Goal: Information Seeking & Learning: Learn about a topic

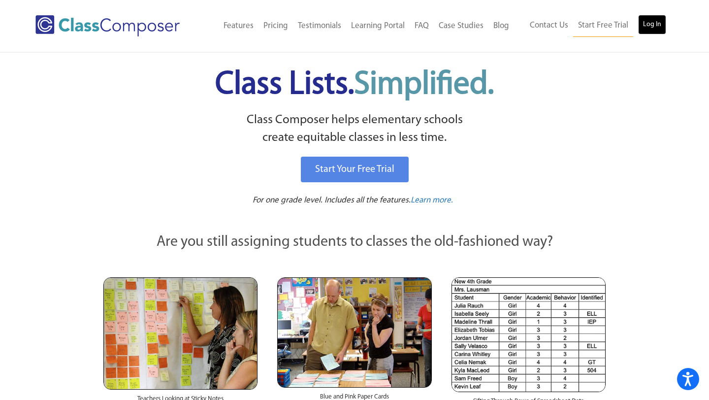
click at [660, 22] on link "Log In" at bounding box center [652, 25] width 28 height 20
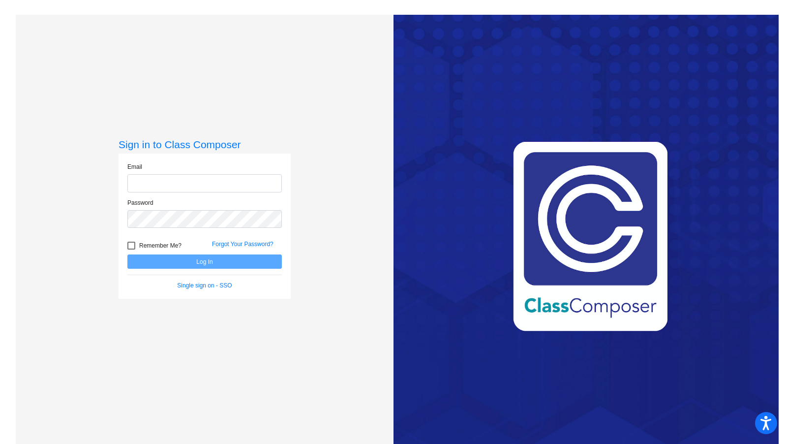
type input "stacey.patti@hesperiausd.org"
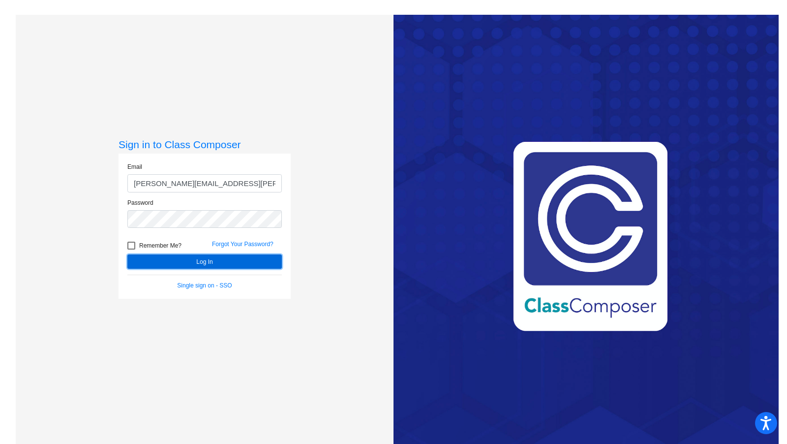
click at [248, 262] on button "Log In" at bounding box center [204, 261] width 155 height 14
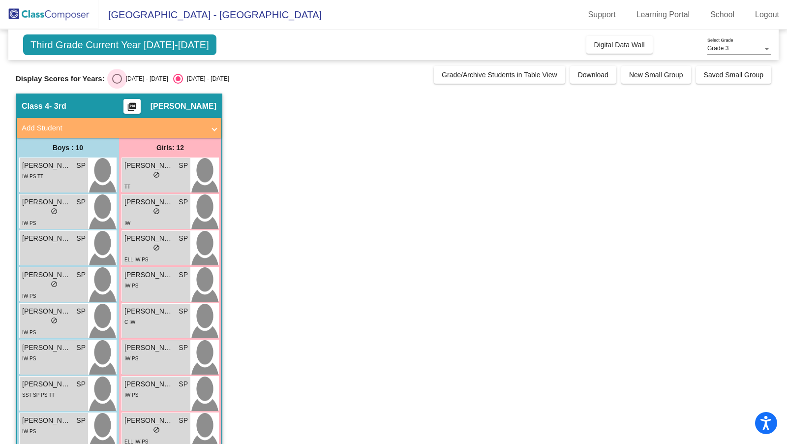
click at [120, 78] on div "Select an option" at bounding box center [117, 79] width 10 height 10
click at [117, 84] on input "2024 - 2025" at bounding box center [117, 84] width 0 height 0
radio input "true"
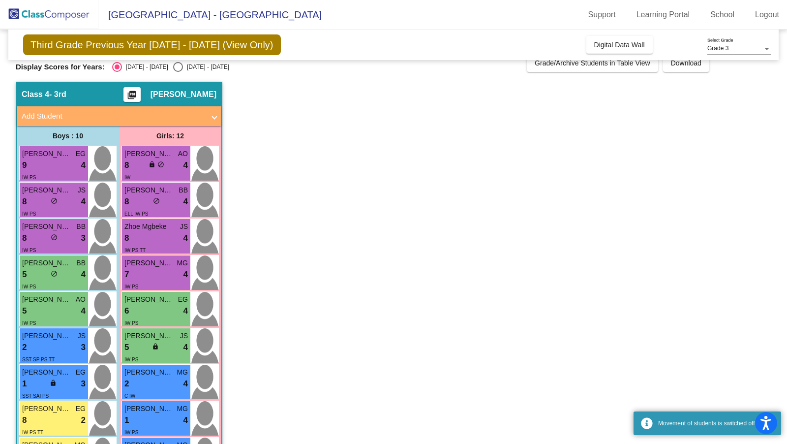
scroll to position [16, 0]
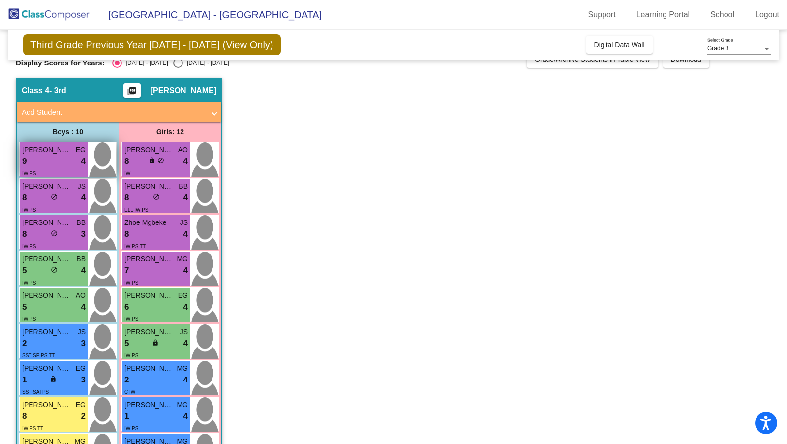
click at [49, 155] on div "9 lock do_not_disturb_alt 4" at bounding box center [53, 161] width 63 height 13
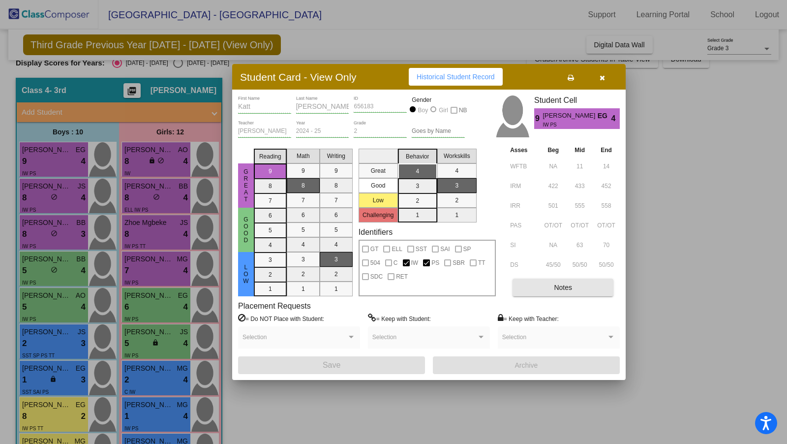
click at [541, 282] on button "Notes" at bounding box center [563, 288] width 101 height 18
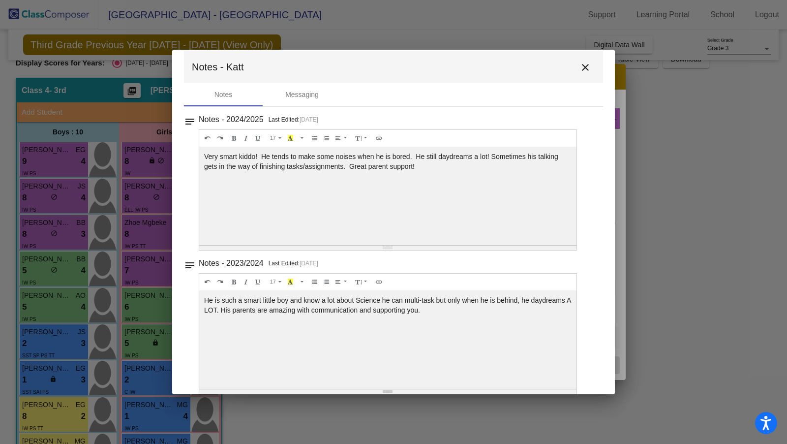
scroll to position [3, 0]
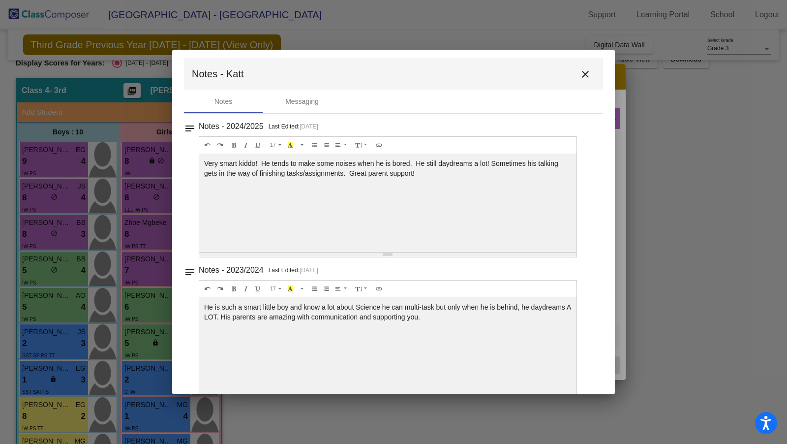
click at [580, 74] on mat-icon "close" at bounding box center [586, 74] width 12 height 12
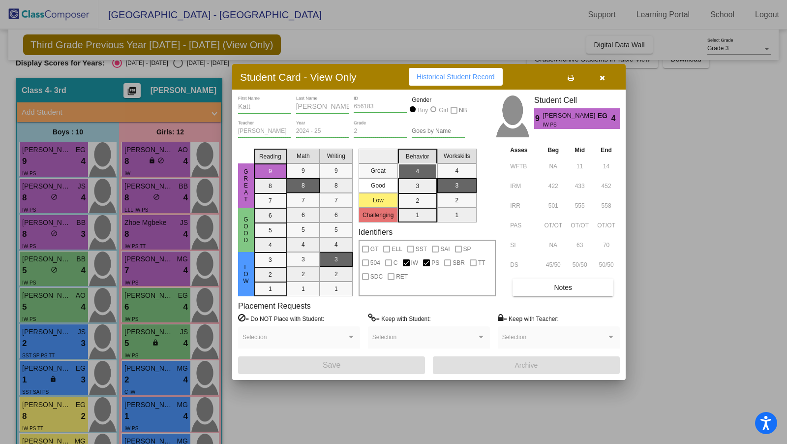
click at [42, 203] on div at bounding box center [393, 222] width 787 height 444
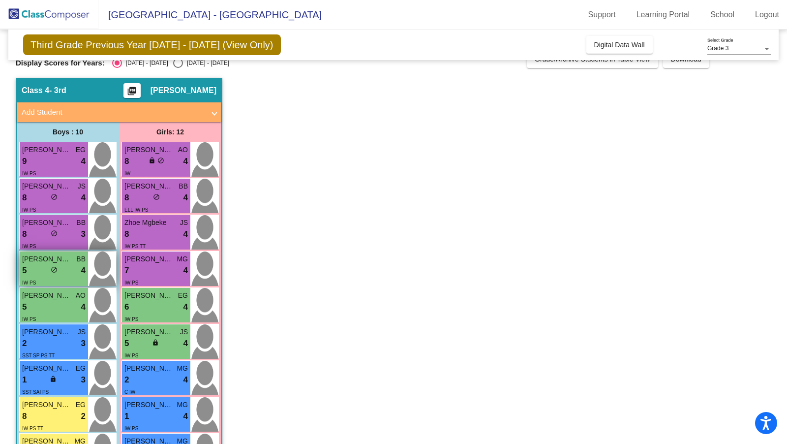
click at [49, 269] on div "5 lock do_not_disturb_alt 4" at bounding box center [53, 270] width 63 height 13
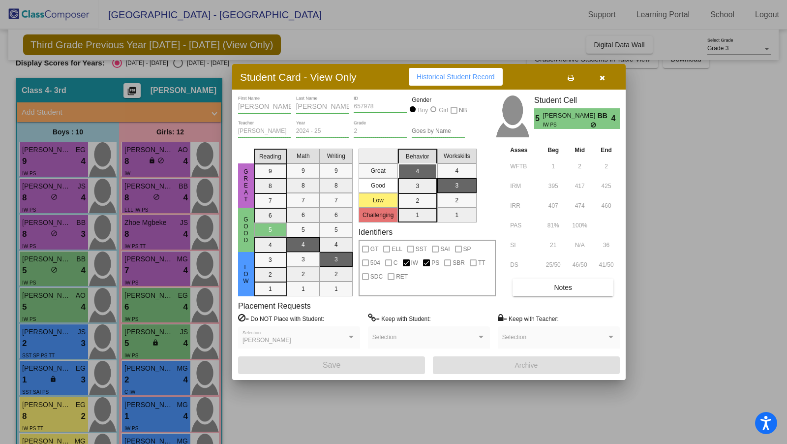
click at [552, 289] on button "Notes" at bounding box center [563, 288] width 101 height 18
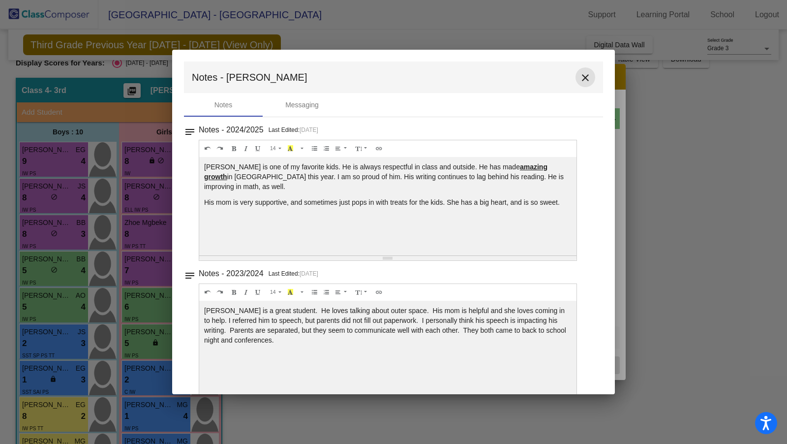
click at [580, 81] on mat-icon "close" at bounding box center [586, 78] width 12 height 12
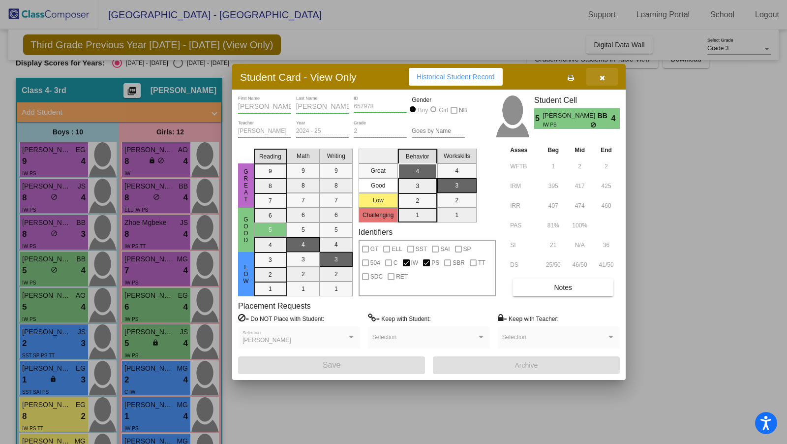
click at [602, 80] on icon "button" at bounding box center [602, 77] width 5 height 7
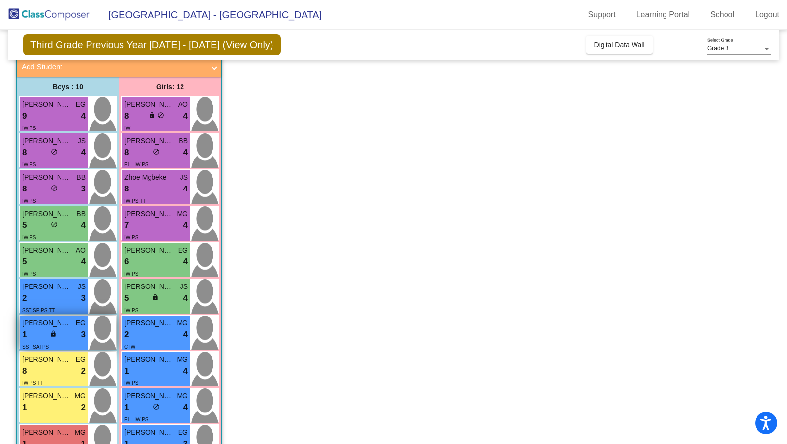
scroll to position [62, 0]
click at [50, 285] on span "King Kincherlow" at bounding box center [46, 286] width 49 height 10
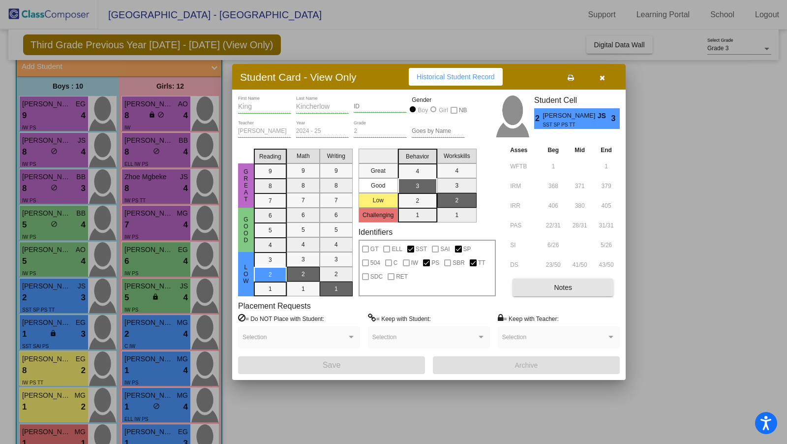
click at [544, 290] on button "Notes" at bounding box center [563, 288] width 101 height 18
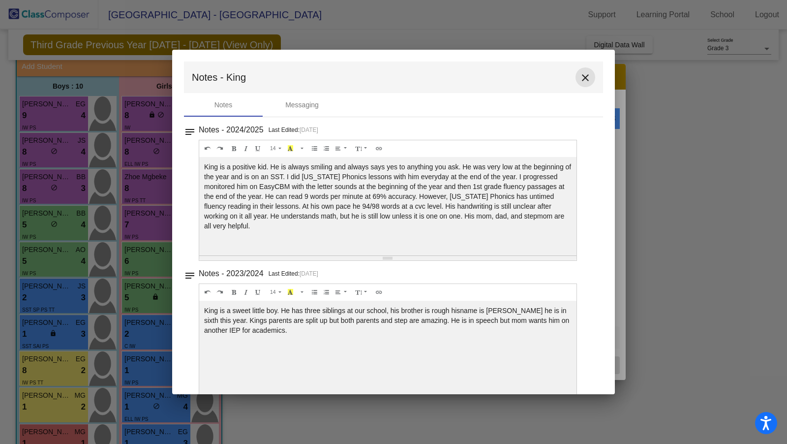
click at [580, 77] on mat-icon "close" at bounding box center [586, 78] width 12 height 12
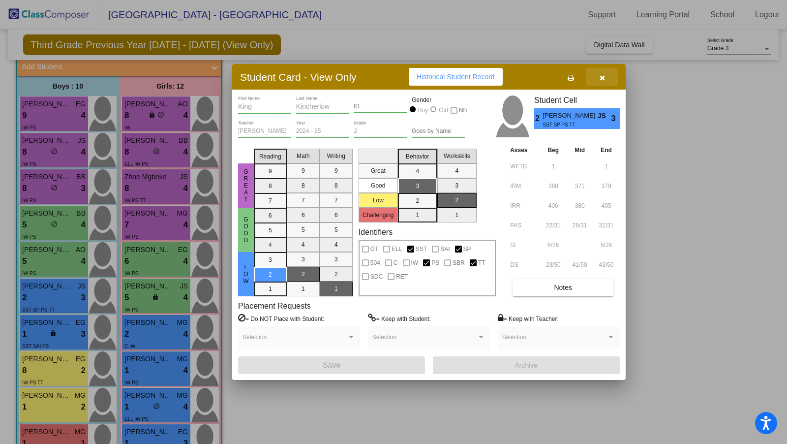
click at [605, 77] on button "button" at bounding box center [602, 77] width 31 height 18
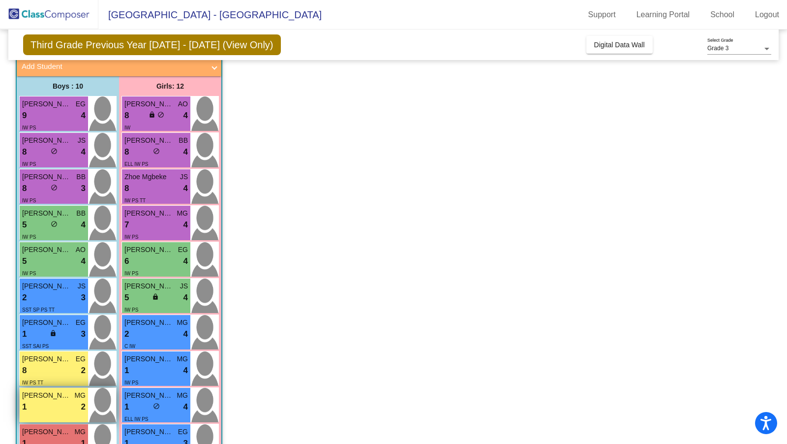
click at [44, 402] on div "1 lock do_not_disturb_alt 2" at bounding box center [53, 407] width 63 height 13
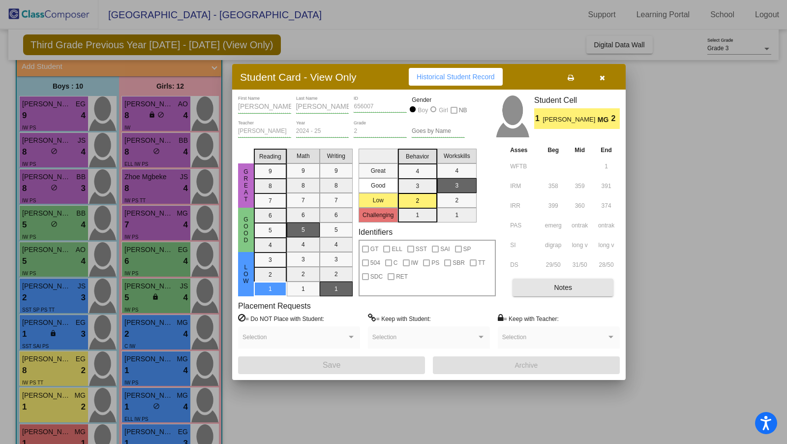
click at [560, 288] on span "Notes" at bounding box center [563, 287] width 18 height 8
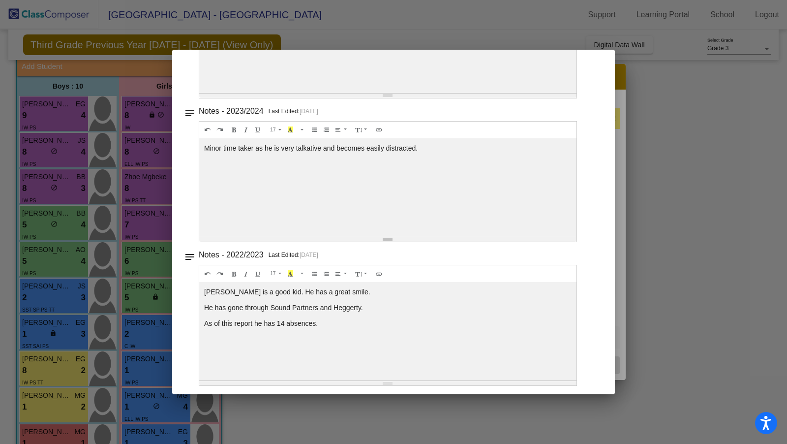
scroll to position [163, 0]
click at [684, 74] on div at bounding box center [393, 222] width 787 height 444
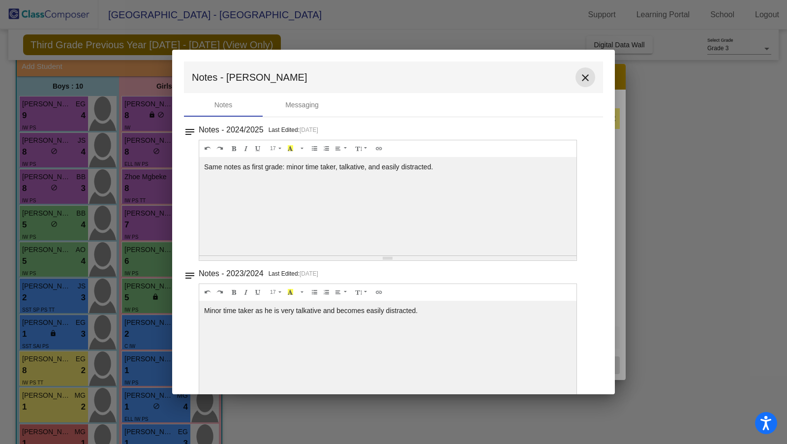
click at [585, 79] on mat-icon "close" at bounding box center [586, 78] width 12 height 12
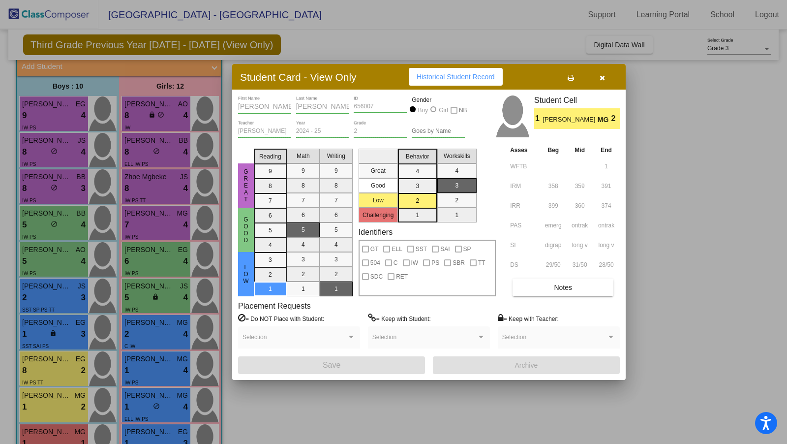
click at [607, 78] on button "button" at bounding box center [602, 77] width 31 height 18
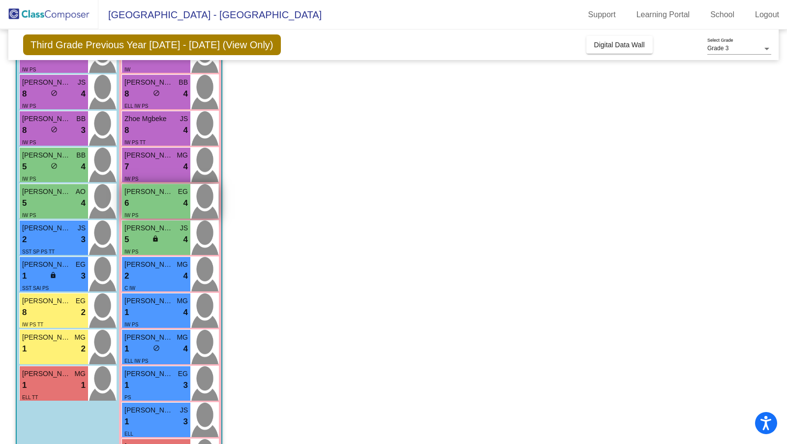
scroll to position [135, 0]
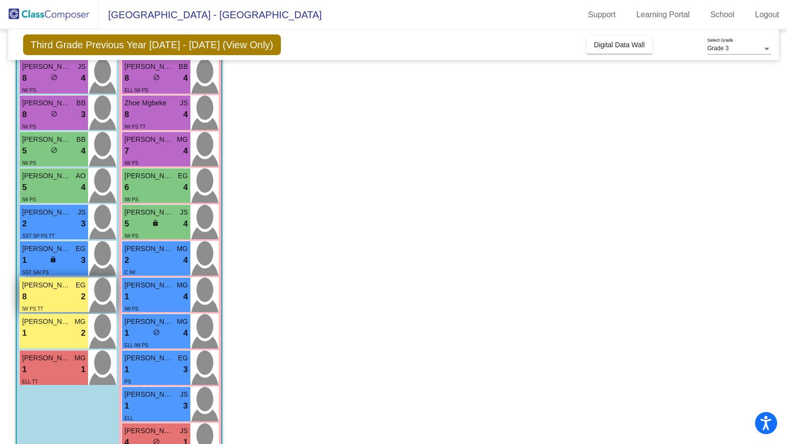
click at [36, 296] on div "8 lock do_not_disturb_alt 2" at bounding box center [53, 296] width 63 height 13
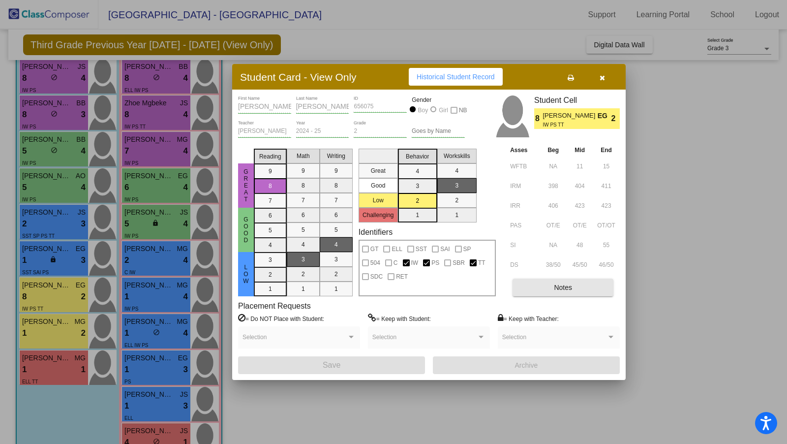
click at [543, 283] on button "Notes" at bounding box center [563, 288] width 101 height 18
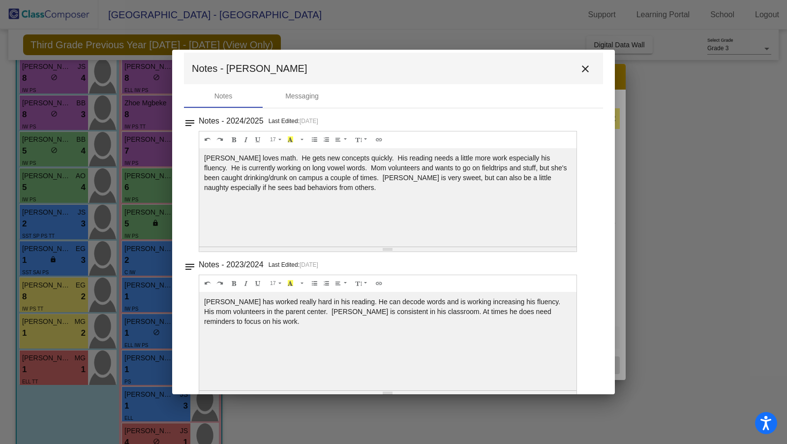
scroll to position [20, 0]
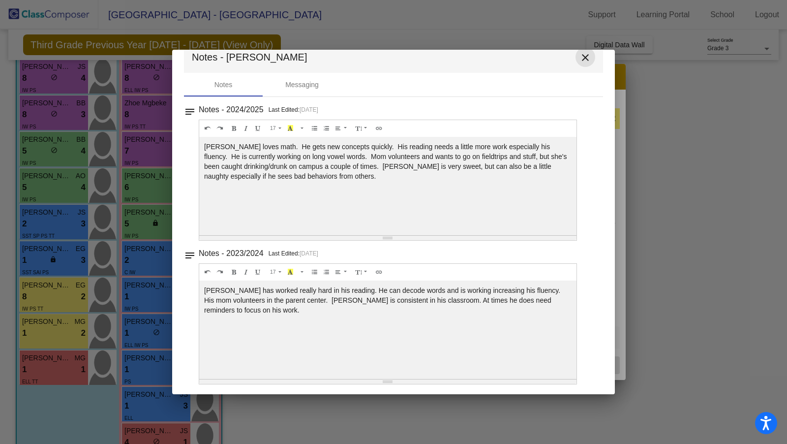
click at [585, 57] on mat-icon "close" at bounding box center [586, 58] width 12 height 12
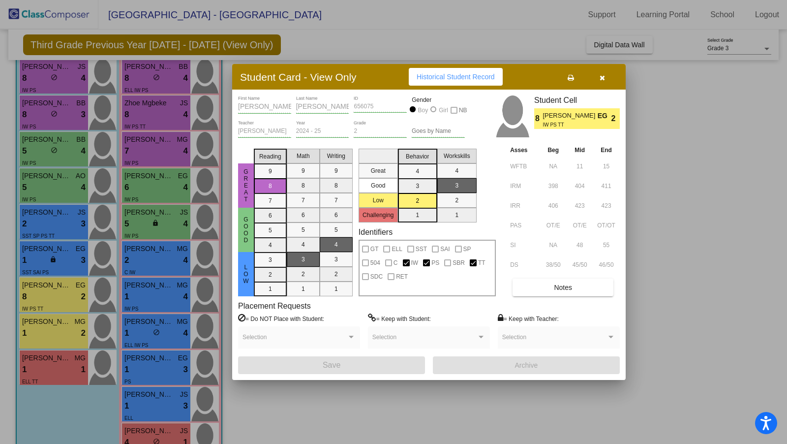
click at [63, 357] on div at bounding box center [393, 222] width 787 height 444
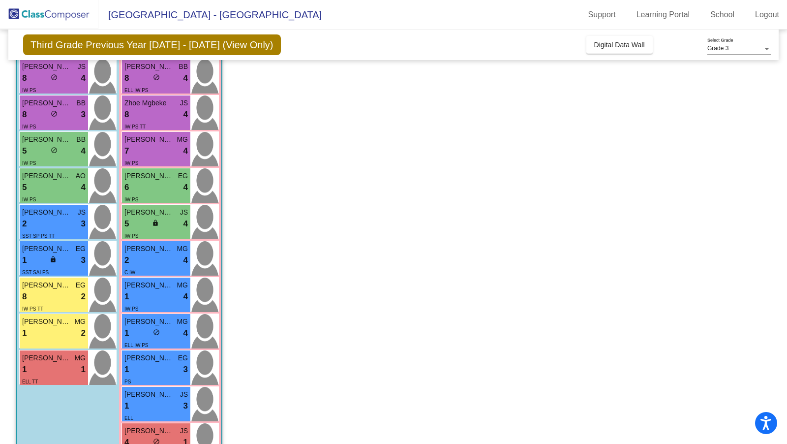
click at [63, 357] on span "Richard Garcia" at bounding box center [46, 358] width 49 height 10
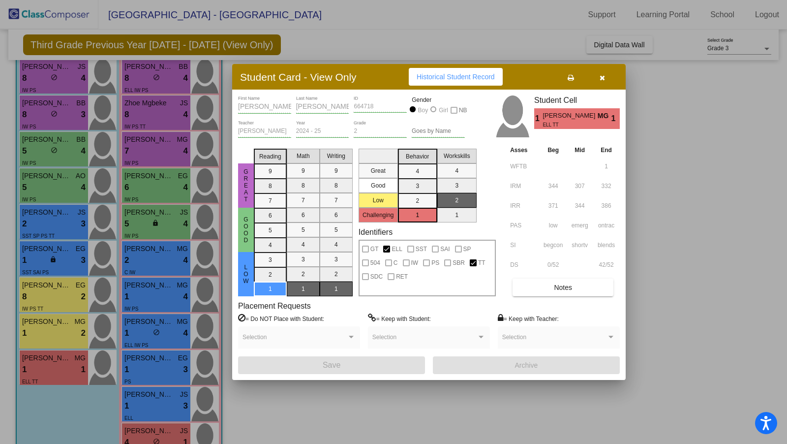
click at [559, 295] on button "Notes" at bounding box center [563, 288] width 101 height 18
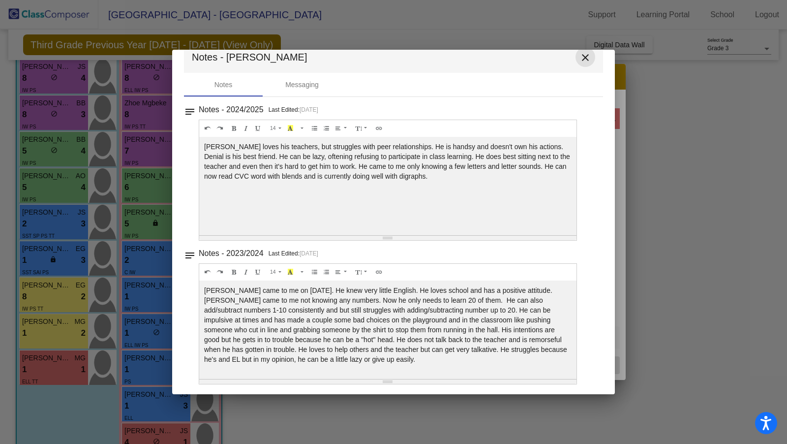
click at [585, 56] on mat-icon "close" at bounding box center [586, 58] width 12 height 12
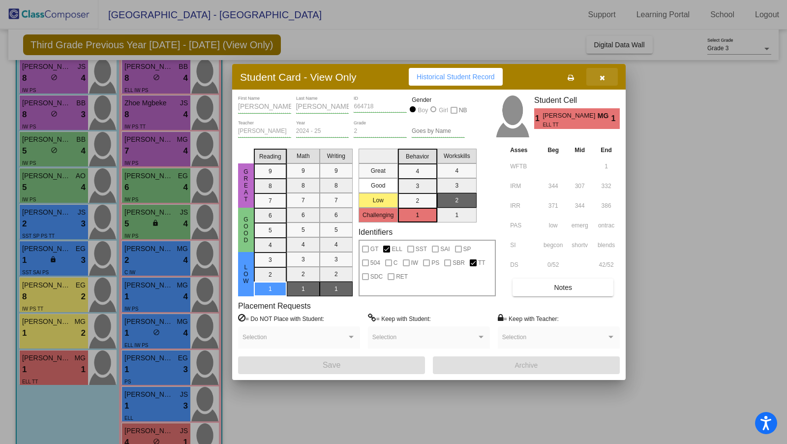
click at [605, 74] on icon "button" at bounding box center [602, 77] width 5 height 7
